Goal: Navigation & Orientation: Find specific page/section

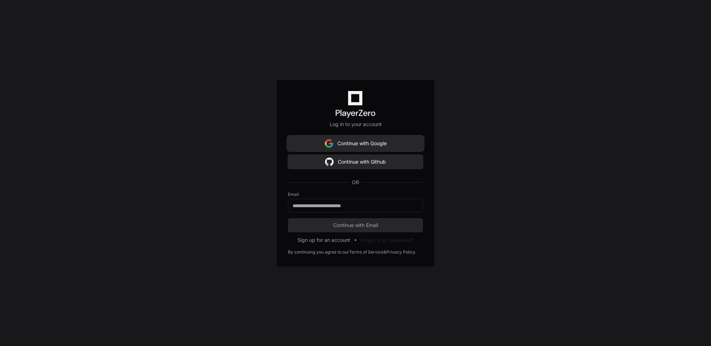
click at [382, 141] on button "Continue with Google" at bounding box center [355, 143] width 135 height 14
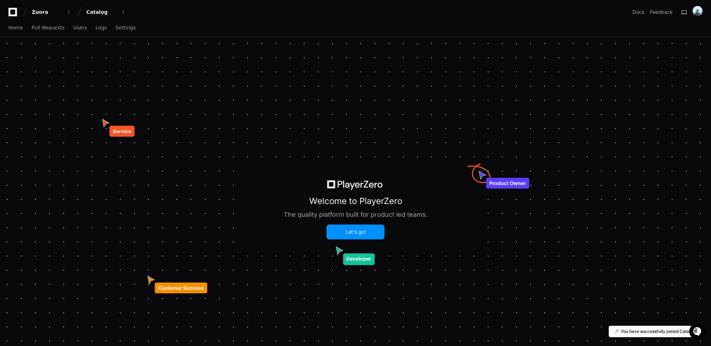
click at [361, 228] on button "Let's go!" at bounding box center [355, 231] width 57 height 13
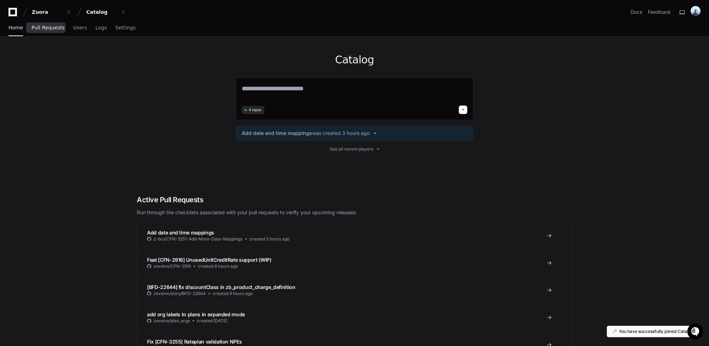
click at [58, 23] on link "Pull Requests" at bounding box center [47, 28] width 33 height 16
